Goal: Participate in discussion: Engage in conversation with other users on a specific topic

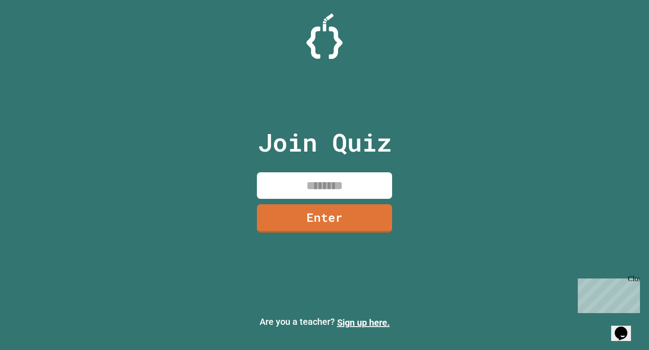
click at [287, 174] on input at bounding box center [324, 185] width 135 height 27
click at [637, 280] on div "Close" at bounding box center [632, 280] width 11 height 11
drag, startPoint x: 279, startPoint y: 154, endPoint x: 268, endPoint y: 150, distance: 11.5
click at [278, 154] on p "Join Quiz" at bounding box center [325, 142] width 134 height 37
click at [268, 149] on p "Join Quiz" at bounding box center [325, 142] width 134 height 37
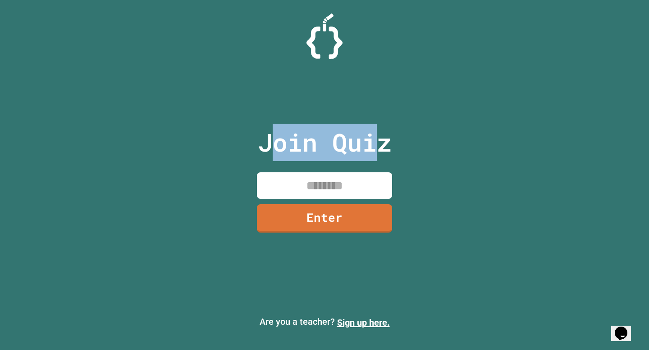
drag, startPoint x: 268, startPoint y: 147, endPoint x: 382, endPoint y: 145, distance: 114.4
click at [382, 145] on p "Join Quiz" at bounding box center [325, 142] width 134 height 37
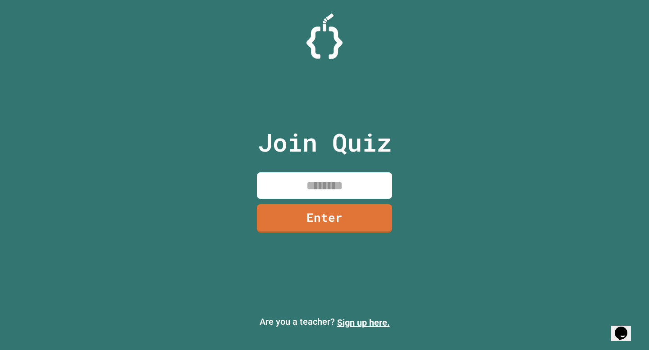
click at [397, 156] on div "Join Quiz Enter" at bounding box center [325, 175] width 152 height 305
click at [410, 168] on div "Join Quiz Enter Are you a teacher? Sign up here." at bounding box center [324, 175] width 649 height 350
drag, startPoint x: 387, startPoint y: 144, endPoint x: 377, endPoint y: 144, distance: 9.9
click at [377, 144] on p "Join Quiz" at bounding box center [325, 142] width 134 height 37
drag, startPoint x: 253, startPoint y: 135, endPoint x: 257, endPoint y: 139, distance: 5.7
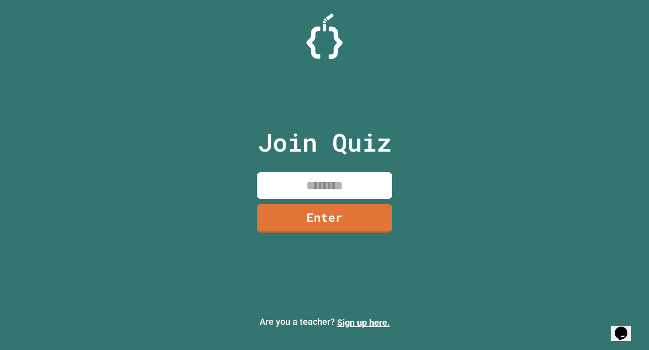
click at [257, 139] on div "Join Quiz Enter" at bounding box center [325, 175] width 152 height 305
drag, startPoint x: 259, startPoint y: 138, endPoint x: 272, endPoint y: 138, distance: 14.0
click at [272, 138] on p "Join Quiz" at bounding box center [325, 142] width 134 height 37
click at [299, 105] on div "Join Quiz Enter" at bounding box center [325, 175] width 152 height 305
click at [280, 188] on input at bounding box center [324, 185] width 135 height 27
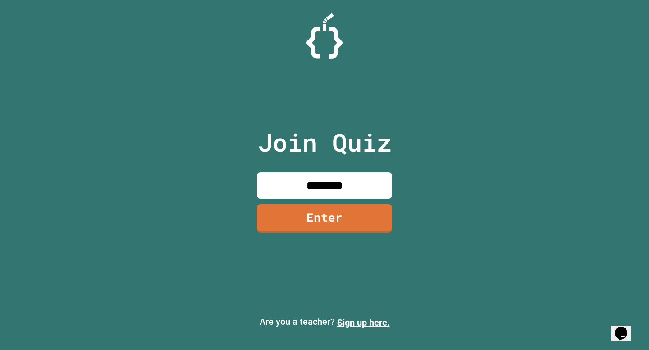
type input "********"
click at [286, 215] on link "Enter" at bounding box center [324, 218] width 137 height 30
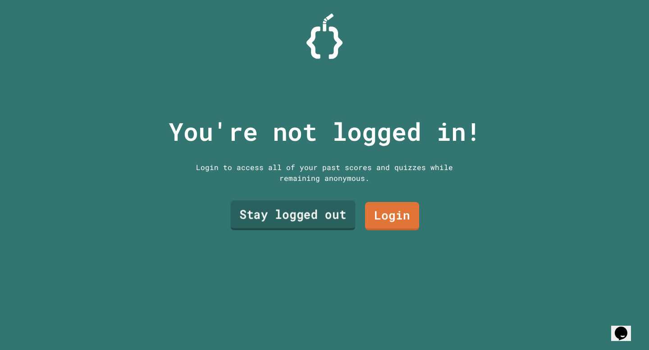
click at [290, 218] on link "Stay logged out" at bounding box center [293, 215] width 125 height 30
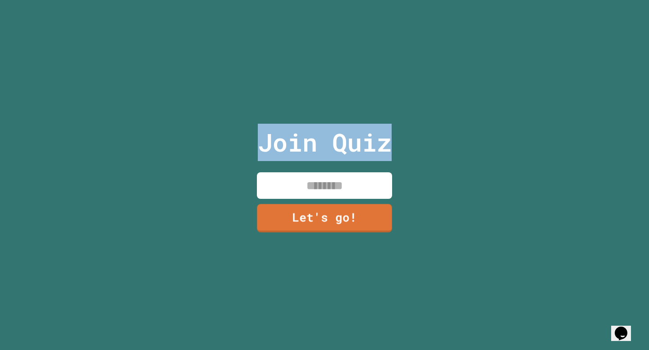
click at [310, 190] on input at bounding box center [324, 185] width 135 height 27
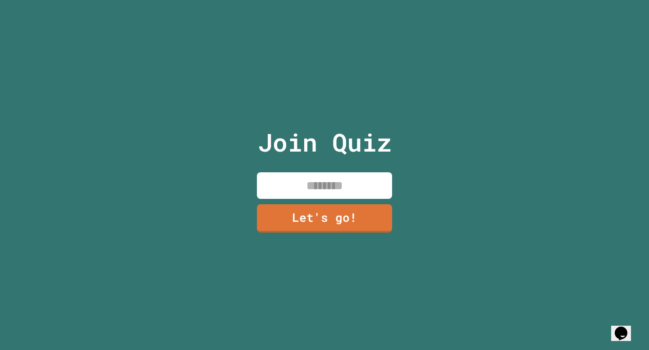
click at [309, 190] on input at bounding box center [324, 185] width 135 height 27
type input "*****"
click at [354, 213] on link "Let's go!" at bounding box center [324, 218] width 134 height 30
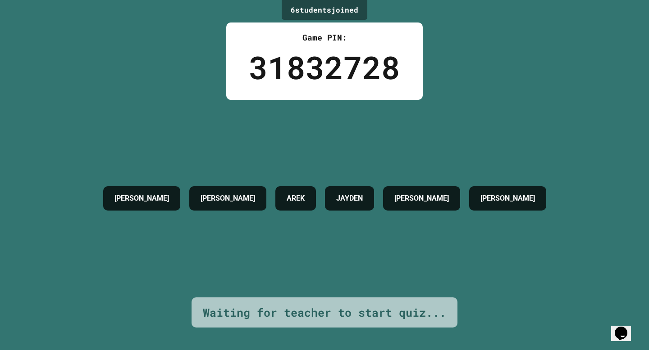
click at [476, 226] on div "[PERSON_NAME] [PERSON_NAME] [PERSON_NAME] [PERSON_NAME]" at bounding box center [325, 199] width 452 height 198
click at [489, 215] on div "[PERSON_NAME] [PERSON_NAME] [PERSON_NAME] [PERSON_NAME]" at bounding box center [325, 198] width 452 height 33
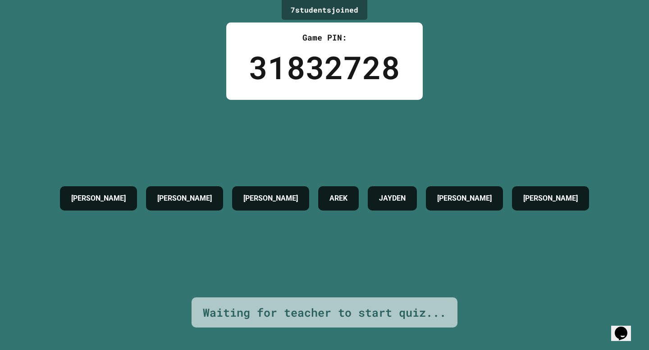
drag, startPoint x: 509, startPoint y: 272, endPoint x: 467, endPoint y: 217, distance: 68.7
click at [467, 217] on div "[PERSON_NAME] [PERSON_NAME] [PERSON_NAME] [PERSON_NAME]" at bounding box center [324, 199] width 538 height 198
click at [542, 240] on div "[PERSON_NAME] [PERSON_NAME] [PERSON_NAME] [PERSON_NAME]" at bounding box center [324, 199] width 538 height 198
click at [554, 250] on div "[PERSON_NAME] [PERSON_NAME] [PERSON_NAME] [PERSON_NAME]" at bounding box center [324, 199] width 538 height 198
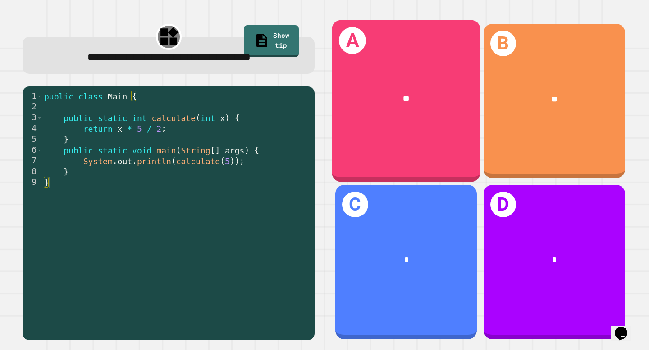
click at [400, 136] on div "A **" at bounding box center [406, 101] width 149 height 162
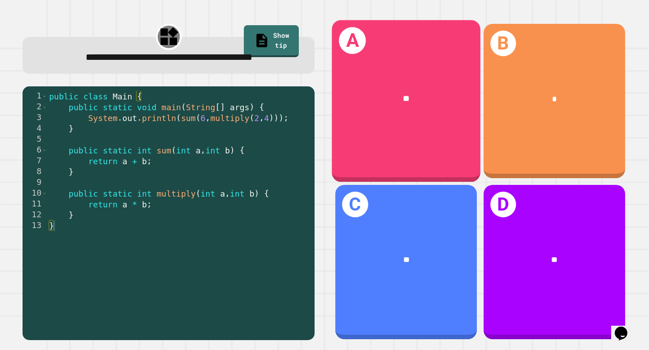
click at [442, 116] on div "**" at bounding box center [406, 98] width 149 height 45
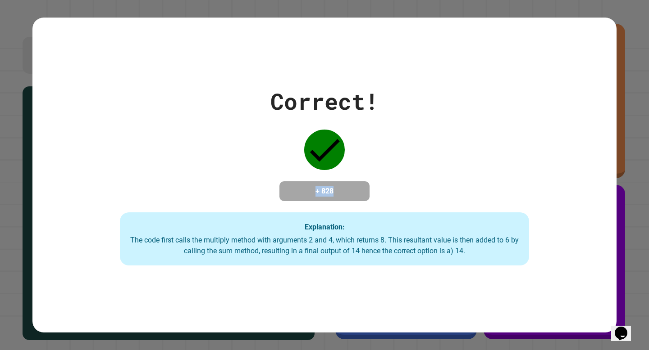
drag, startPoint x: 370, startPoint y: 204, endPoint x: 259, endPoint y: 177, distance: 114.5
click at [259, 177] on div "Correct! + 828 Explanation: The code first calls the multiply method with argum…" at bounding box center [324, 175] width 584 height 181
drag, startPoint x: 263, startPoint y: 177, endPoint x: 428, endPoint y: 155, distance: 166.8
click at [435, 148] on div "Correct! + 828 Explanation: The code first calls the multiply method with argum…" at bounding box center [324, 175] width 584 height 181
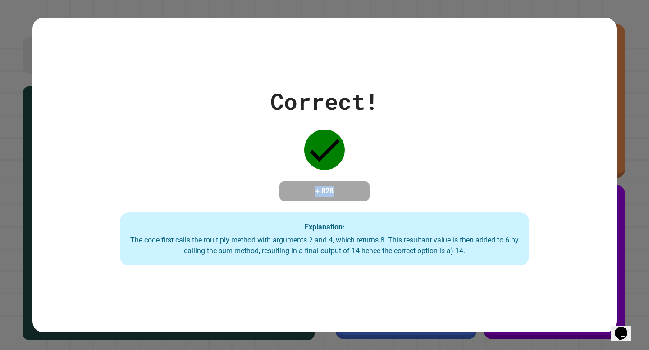
drag, startPoint x: 388, startPoint y: 181, endPoint x: 344, endPoint y: 196, distance: 46.7
click at [343, 196] on div "Correct! + 828 Explanation: The code first calls the multiply method with argum…" at bounding box center [324, 175] width 584 height 181
click at [344, 196] on h4 "+ 828" at bounding box center [324, 191] width 72 height 11
click at [237, 196] on div "Correct! + 828 Explanation: The code first calls the multiply method with argum…" at bounding box center [324, 175] width 584 height 181
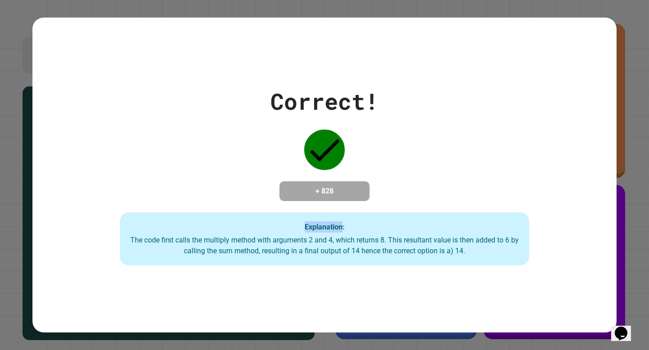
click at [237, 196] on div "Correct! + 828 Explanation: The code first calls the multiply method with argum…" at bounding box center [324, 175] width 584 height 181
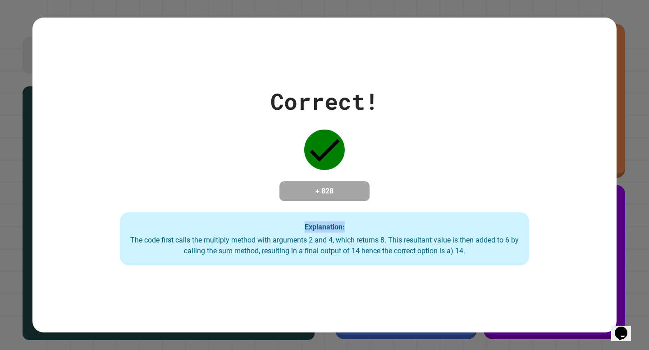
click at [237, 196] on div "Correct! + 828 Explanation: The code first calls the multiply method with argum…" at bounding box center [324, 175] width 584 height 181
click at [230, 69] on div "Correct! + 828 Explanation: The code first calls the multiply method with argum…" at bounding box center [324, 175] width 584 height 315
click at [231, 71] on div "Correct! + 828 Explanation: The code first calls the multiply method with argum…" at bounding box center [324, 175] width 584 height 315
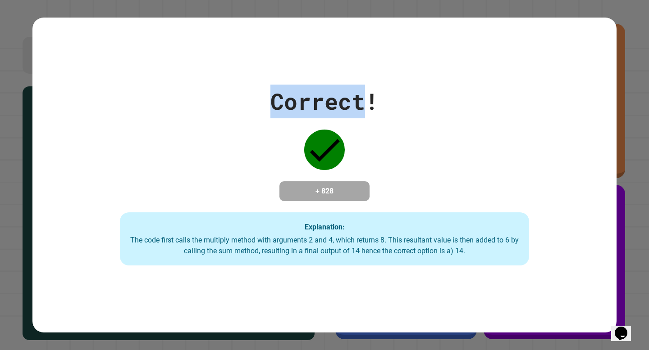
drag, startPoint x: 231, startPoint y: 71, endPoint x: 230, endPoint y: 64, distance: 6.8
click at [231, 70] on div "Correct! + 828 Explanation: The code first calls the multiply method with argum…" at bounding box center [324, 175] width 584 height 315
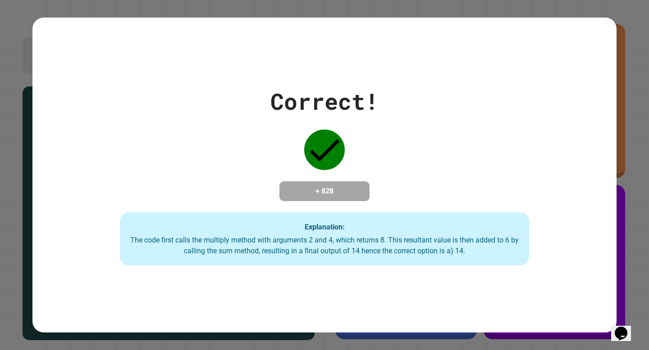
click at [224, 95] on div "Correct! + 828 Explanation: The code first calls the multiply method with argum…" at bounding box center [324, 175] width 584 height 181
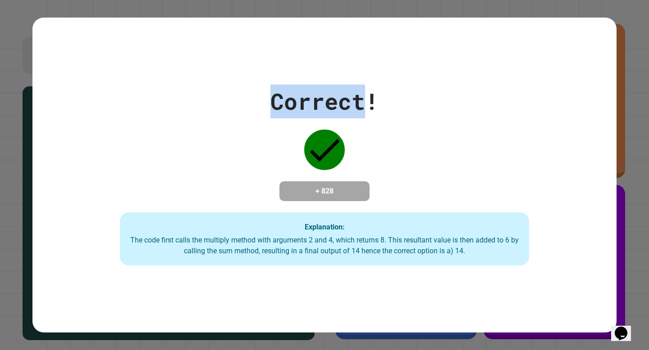
click at [228, 100] on div "Correct! + 828 Explanation: The code first calls the multiply method with argum…" at bounding box center [324, 175] width 584 height 181
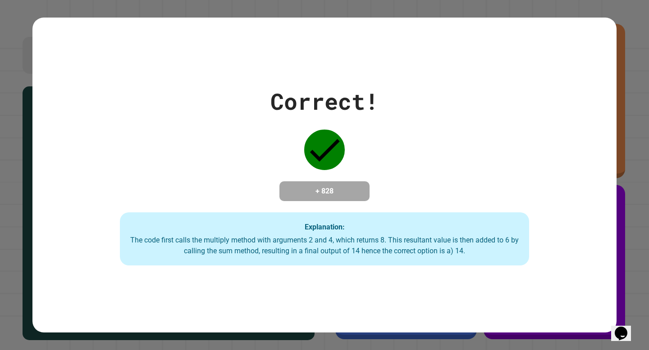
click at [313, 121] on div "Correct! + 828 Explanation: The code first calls the multiply method with argum…" at bounding box center [324, 175] width 584 height 181
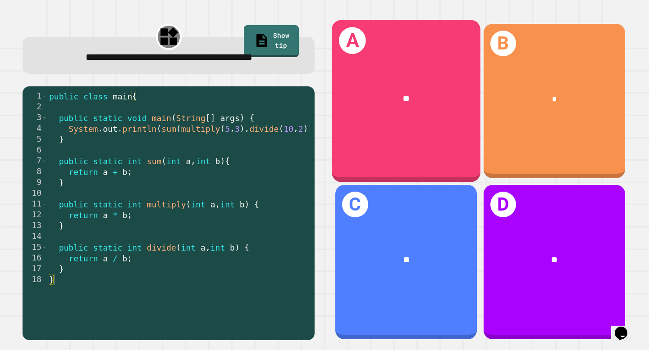
click at [440, 129] on div "A **" at bounding box center [406, 101] width 149 height 162
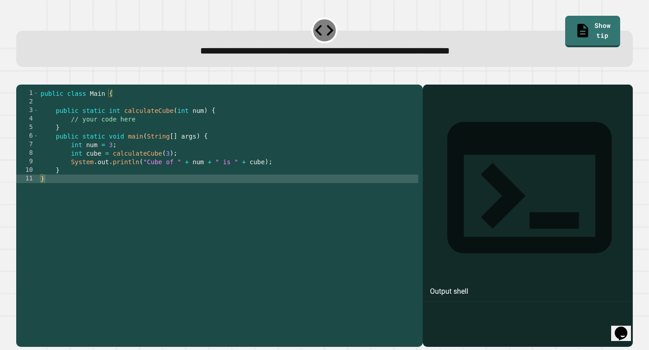
click at [99, 195] on div "public class Main { public static int calculateCube ( int num ) { // your code …" at bounding box center [228, 213] width 379 height 248
click at [118, 162] on div "public class Main { public static int calculateCube ( int num ) { // your code …" at bounding box center [228, 213] width 379 height 248
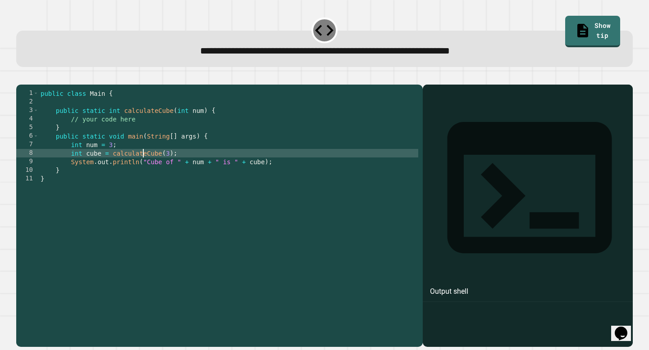
click at [142, 170] on div "public class Main { public static int calculateCube ( int num ) { // your code …" at bounding box center [228, 213] width 379 height 248
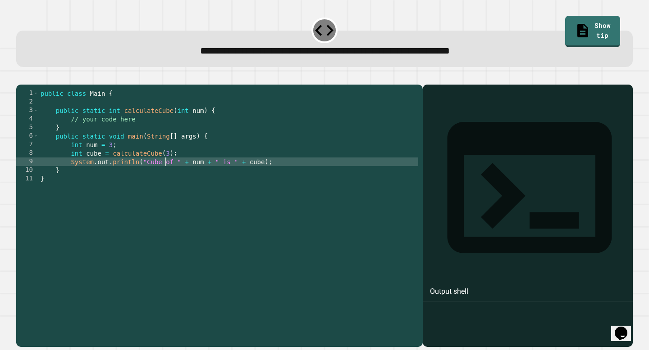
click at [164, 172] on div "public class Main { public static int calculateCube ( int num ) { // your code …" at bounding box center [228, 213] width 379 height 248
click at [181, 176] on div "public class Main { public static int calculateCube ( int num ) { // your code …" at bounding box center [228, 213] width 379 height 248
click at [181, 177] on div "public class Main { public static int calculateCube ( int num ) { // your code …" at bounding box center [228, 213] width 379 height 248
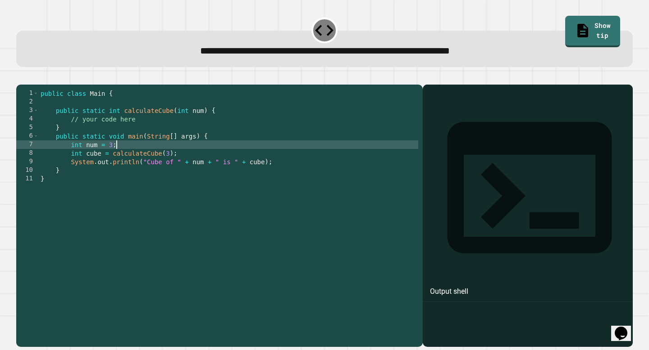
click at [117, 156] on div "public class Main { public static int calculateCube ( int num ) { // your code …" at bounding box center [228, 213] width 379 height 248
click at [148, 132] on div "public class Main { public static int calculateCube ( int num ) { // your code …" at bounding box center [228, 213] width 379 height 248
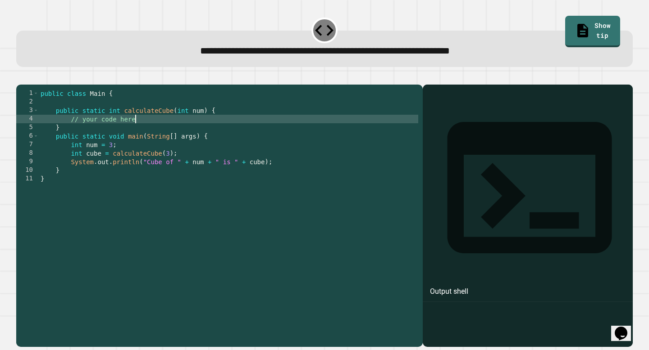
type textarea "**********"
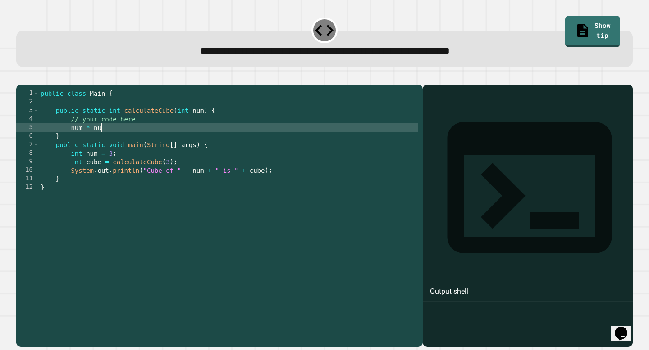
scroll to position [0, 4]
click at [71, 141] on div "public class Main { public static int calculateCube ( int num ) { // your code …" at bounding box center [228, 213] width 379 height 248
click at [134, 142] on div "public class Main { public static int calculateCube ( int num ) { // your code …" at bounding box center [228, 213] width 379 height 248
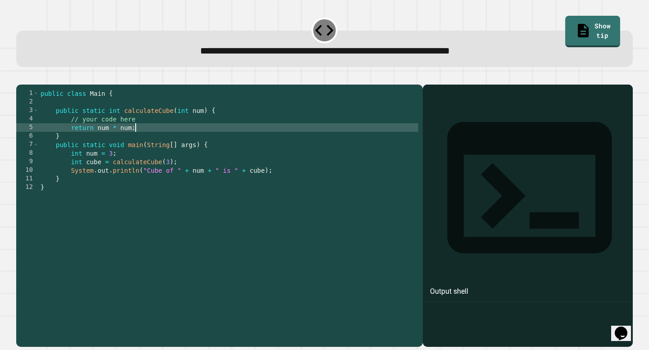
click at [484, 216] on div at bounding box center [527, 229] width 201 height 236
click at [29, 84] on icon "button" at bounding box center [26, 82] width 5 height 6
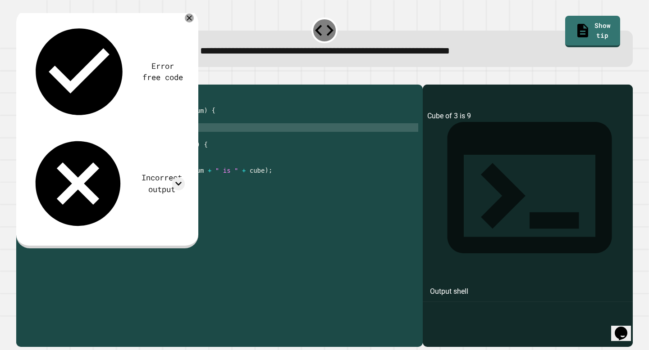
click at [107, 132] on div "public class Main { public static int calculateCube ( int num ) { // your code …" at bounding box center [228, 213] width 379 height 248
drag, startPoint x: 132, startPoint y: 141, endPoint x: 118, endPoint y: 139, distance: 14.9
click at [118, 139] on div "public class Main { public static int calculateCube ( int num ) { // your code …" at bounding box center [228, 213] width 379 height 248
click at [118, 149] on div "public class Main { public static int calculateCube ( int num ) { // your code …" at bounding box center [228, 213] width 379 height 248
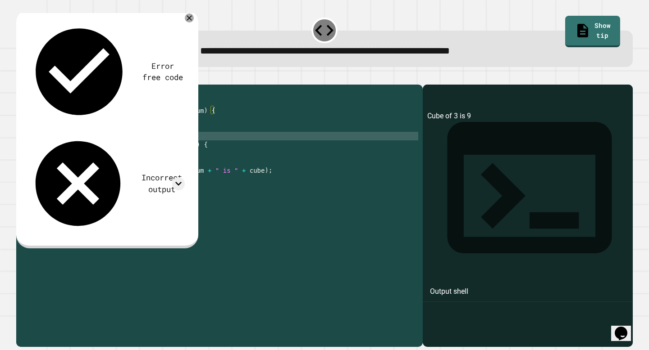
click at [132, 145] on div "public class Main { public static int calculateCube ( int num ) { // your code …" at bounding box center [228, 213] width 379 height 248
type textarea "**********"
click at [21, 77] on icon "button" at bounding box center [21, 77] width 0 height 0
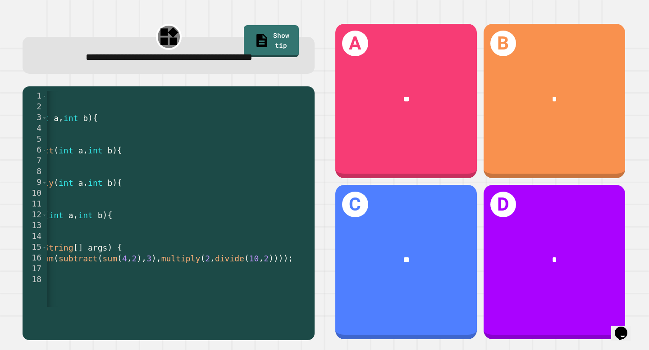
scroll to position [0, 142]
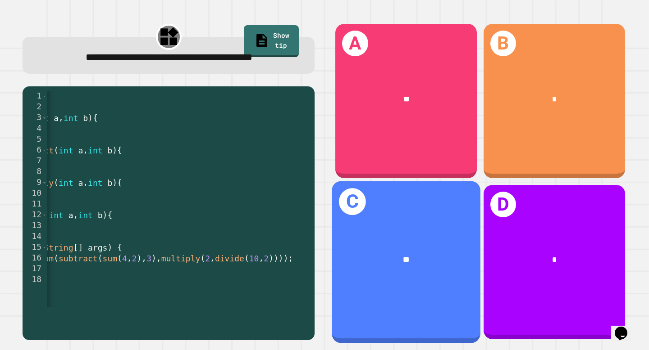
click at [409, 229] on div "C **" at bounding box center [406, 262] width 149 height 162
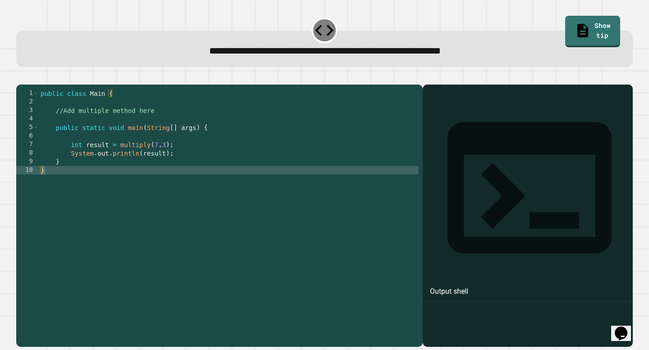
click at [137, 159] on div "public class Main { //Add multiple method here public static void main ( String…" at bounding box center [228, 213] width 379 height 248
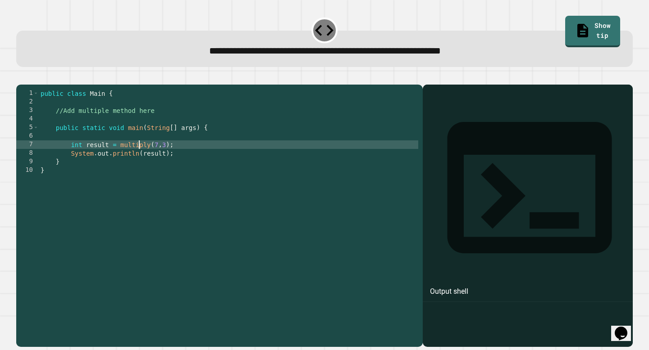
click at [131, 135] on div "public class Main { //Add multiple method here public static void main ( String…" at bounding box center [228, 213] width 379 height 248
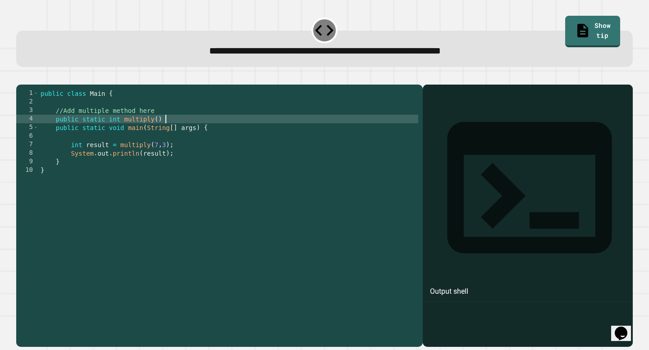
scroll to position [0, 9]
type textarea "**********"
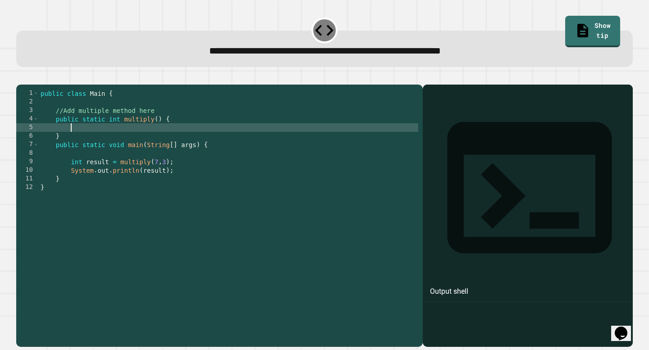
scroll to position [0, 2]
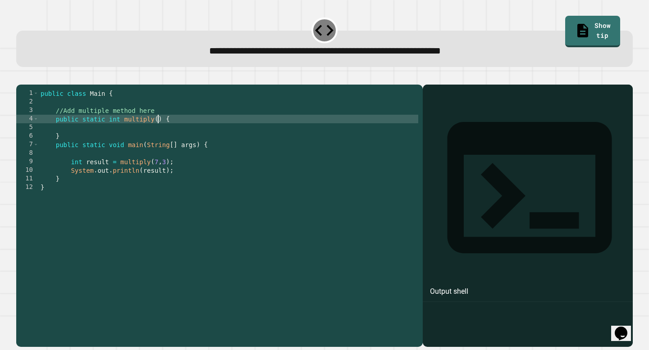
click at [158, 132] on div "public class Main { //Add multiple method here public static int multiply ( ) {…" at bounding box center [228, 213] width 379 height 248
type textarea "**********"
click at [102, 144] on div "public class Main { //Add multiple method here public static int multiply ( num…" at bounding box center [228, 213] width 379 height 248
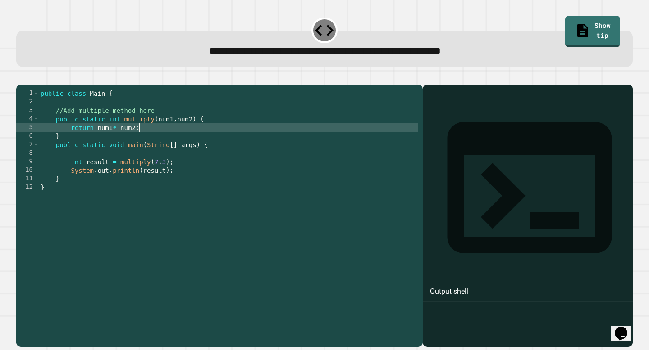
scroll to position [0, 6]
click at [21, 77] on icon "button" at bounding box center [21, 77] width 0 height 0
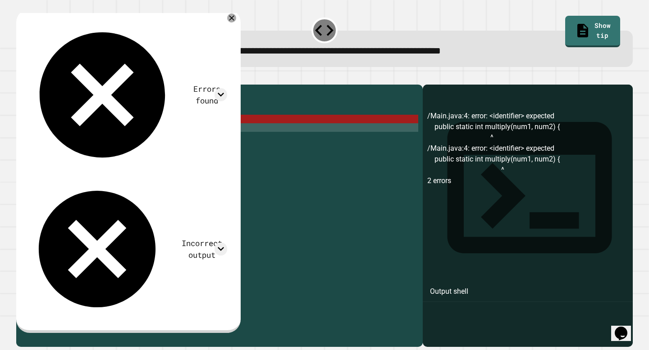
click at [133, 150] on div "public class Main { //Add multiple method here public static int multiply ( num…" at bounding box center [228, 213] width 379 height 248
click at [122, 140] on div "public class Main { //Add multiple method here public static int multiply ( num…" at bounding box center [228, 213] width 379 height 248
click at [118, 136] on div "public class Main { //Add multiple method here public static int multiply ( num…" at bounding box center [228, 213] width 379 height 248
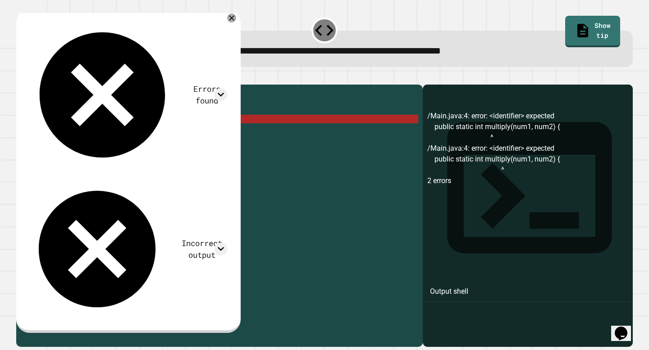
click at [132, 136] on div "public class Main { //Add multiple method here public static int multiply ( num…" at bounding box center [228, 213] width 379 height 248
click at [125, 134] on div "public class Main { //Add multiple method here public static int multiply ( num…" at bounding box center [228, 213] width 379 height 248
click at [149, 134] on div "public class Main { //Add multiple method here public static int multiply ( num…" at bounding box center [228, 213] width 379 height 248
click at [191, 132] on div "public class Main { //Add multiple method here public static int multiply ( num…" at bounding box center [228, 213] width 379 height 248
click at [139, 133] on div "public class Main { //Add multiple method here public static int multiply ( num…" at bounding box center [228, 213] width 379 height 248
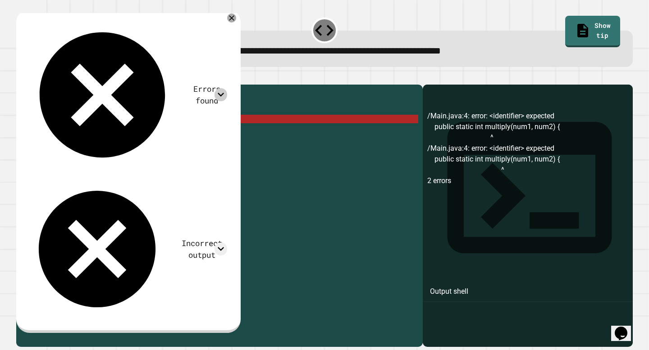
click at [227, 88] on icon at bounding box center [220, 94] width 13 height 13
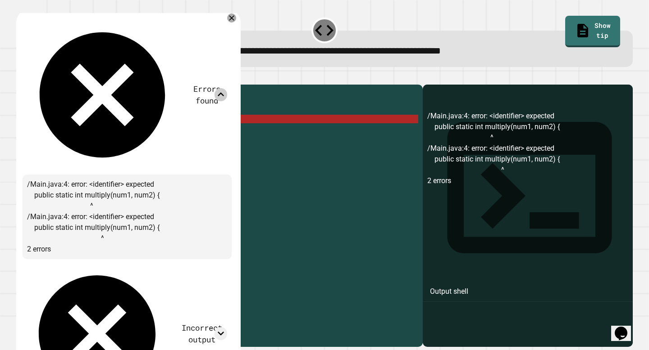
click at [227, 88] on icon at bounding box center [220, 94] width 13 height 13
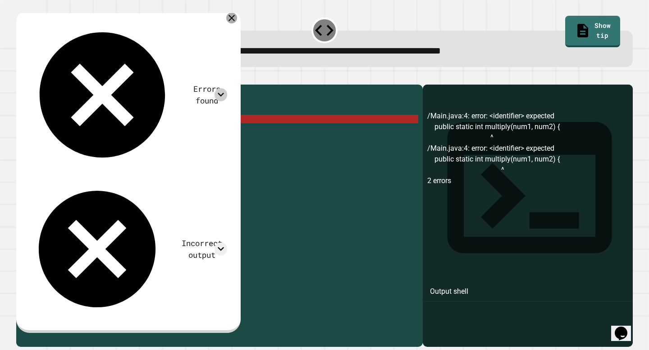
click at [237, 17] on icon at bounding box center [231, 18] width 11 height 11
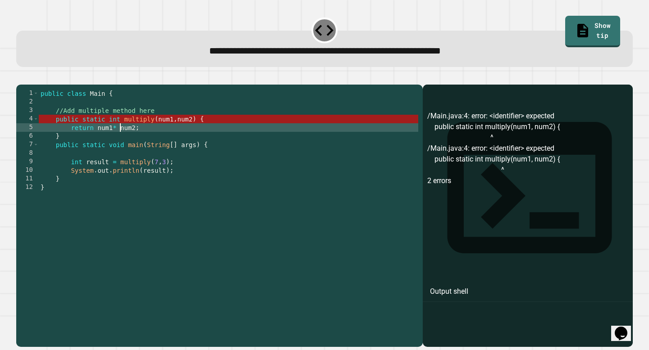
click at [120, 138] on div "public class Main { //Add multiple method here public static int multiply ( num…" at bounding box center [228, 213] width 379 height 248
click at [154, 145] on div "public class Main { //Add multiple method here public static int multiply ( num…" at bounding box center [228, 213] width 379 height 248
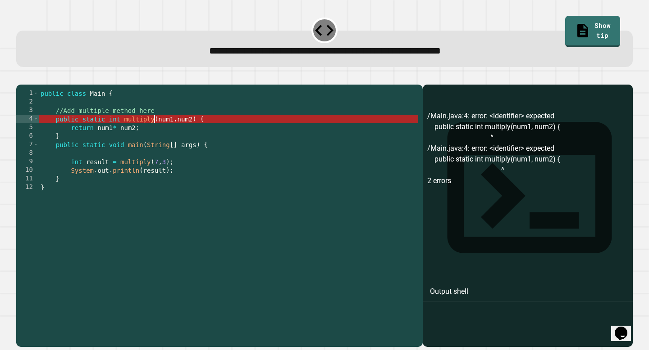
click at [156, 131] on div "public class Main { //Add multiple method here public static int multiply ( num…" at bounding box center [228, 213] width 379 height 248
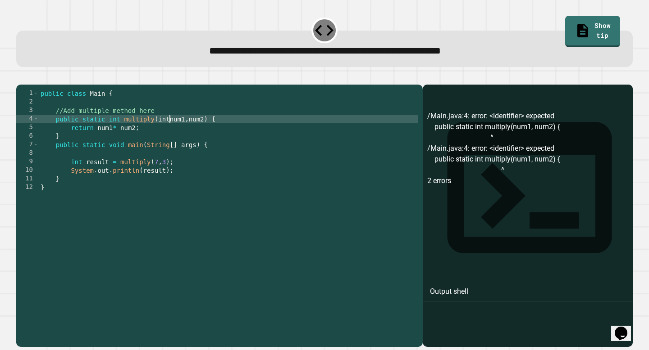
scroll to position [0, 9]
click at [197, 133] on div "public class Main { //Add multiple method here public static int multiply ( int…" at bounding box center [228, 213] width 379 height 248
type textarea "**********"
click at [21, 77] on icon "button" at bounding box center [21, 77] width 0 height 0
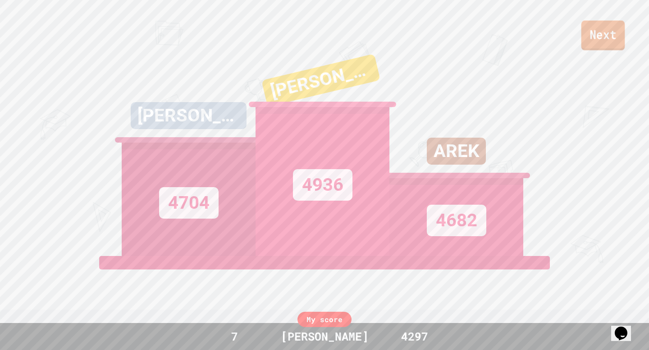
click at [595, 33] on link "Next" at bounding box center [603, 36] width 44 height 30
